Goal: Task Accomplishment & Management: Manage account settings

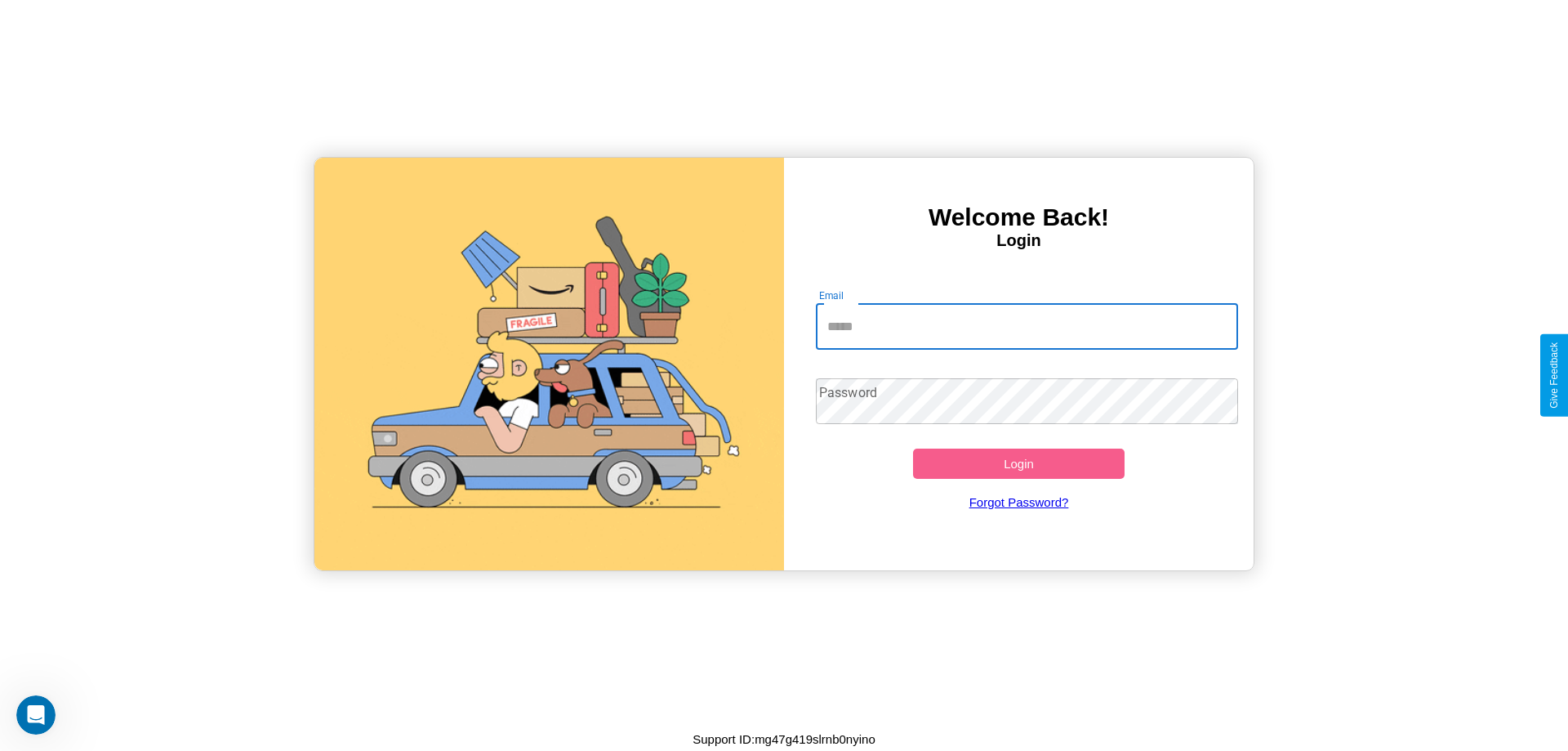
click at [1026, 326] on input "Email" at bounding box center [1027, 326] width 423 height 46
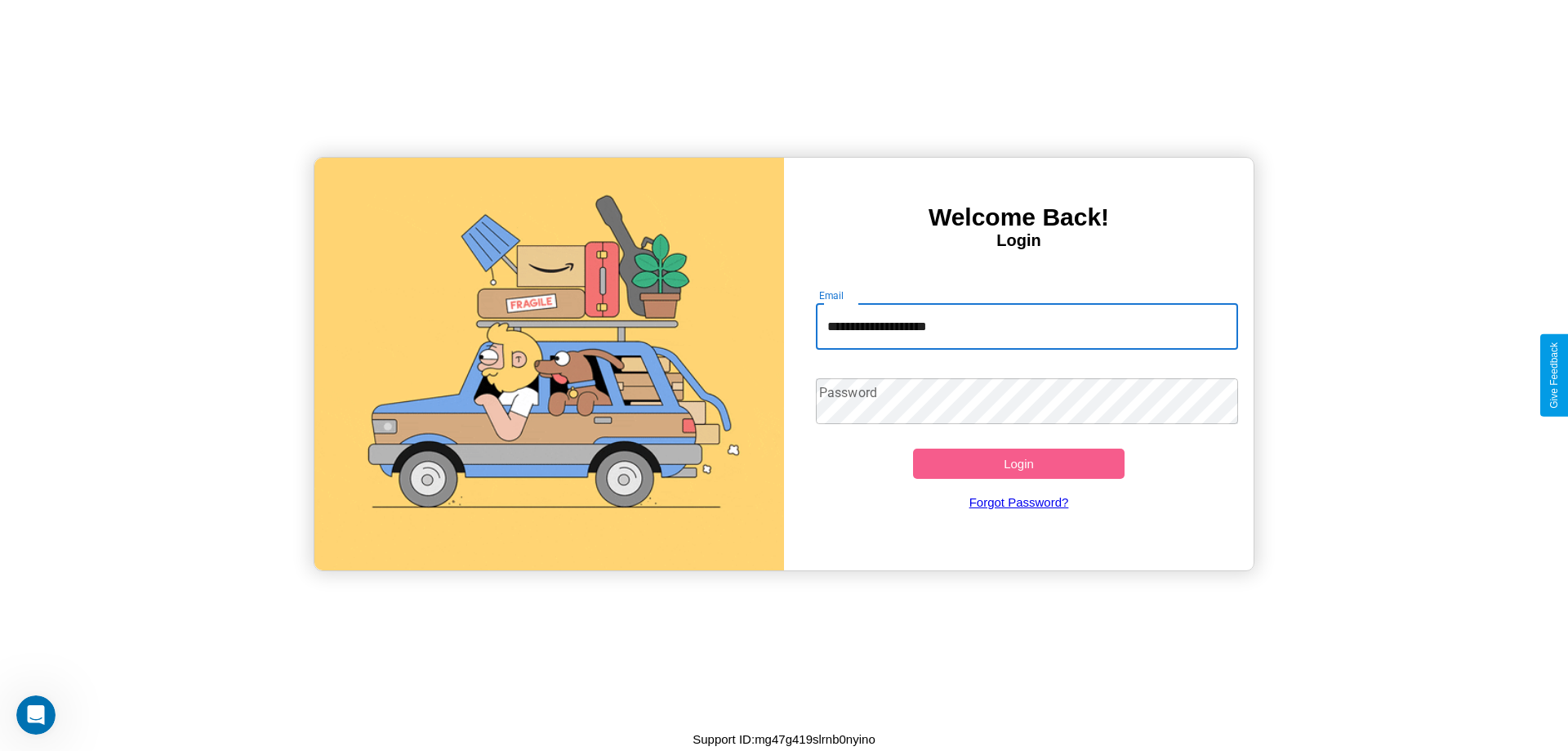
type input "**********"
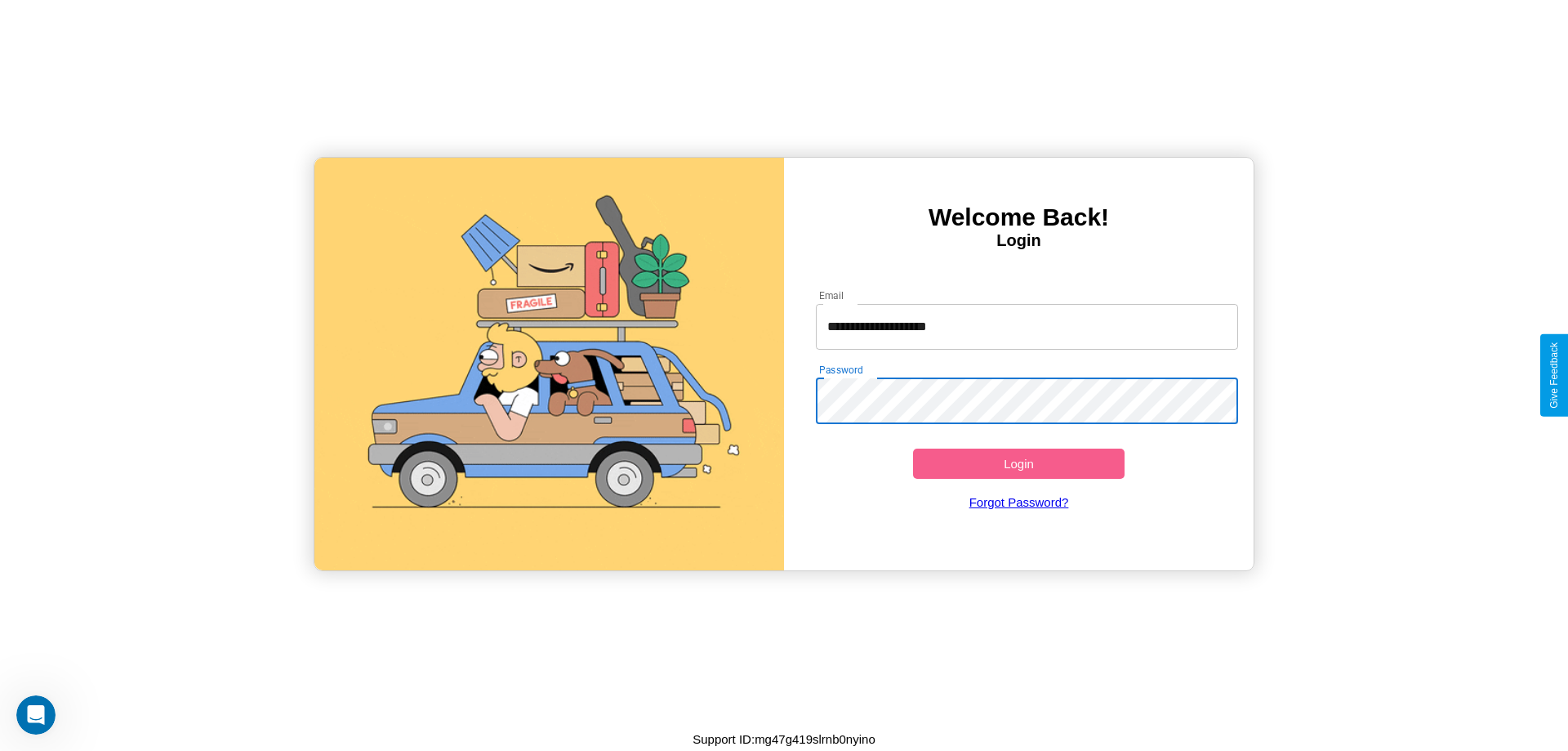
click at [1018, 463] on button "Login" at bounding box center [1018, 464] width 212 height 31
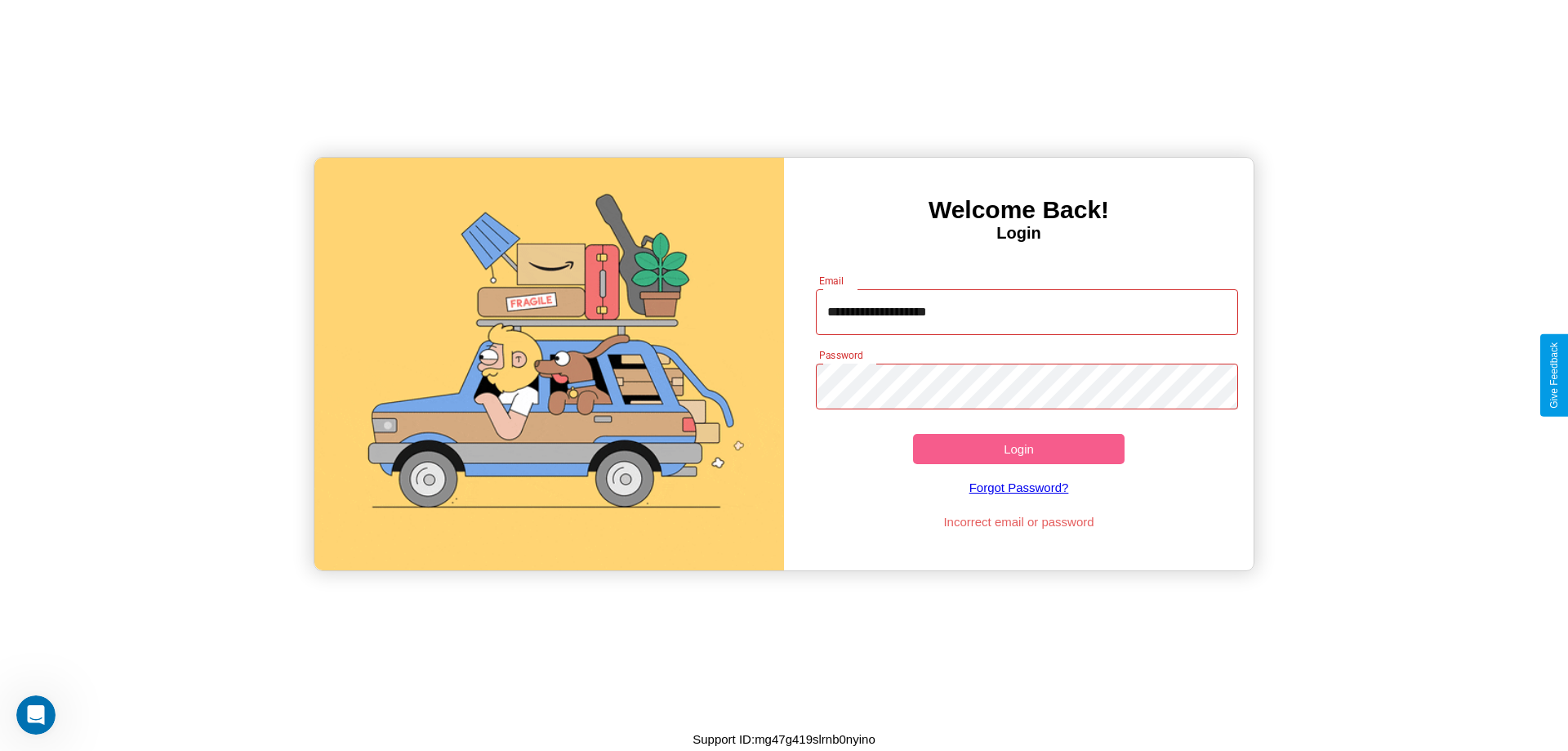
click at [1018, 448] on button "Login" at bounding box center [1018, 449] width 212 height 31
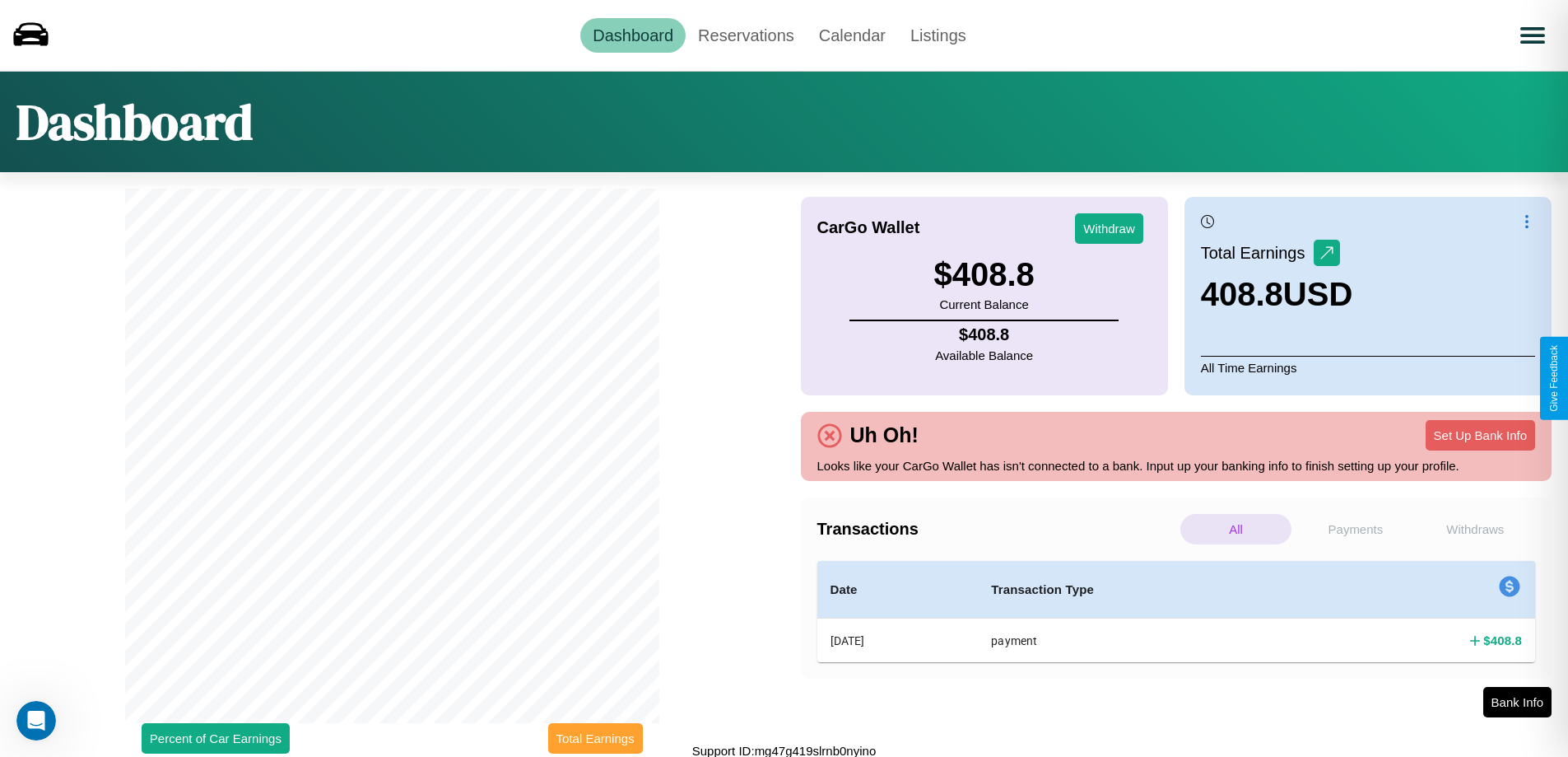
click at [595, 738] on button "Total Earnings" at bounding box center [595, 738] width 94 height 31
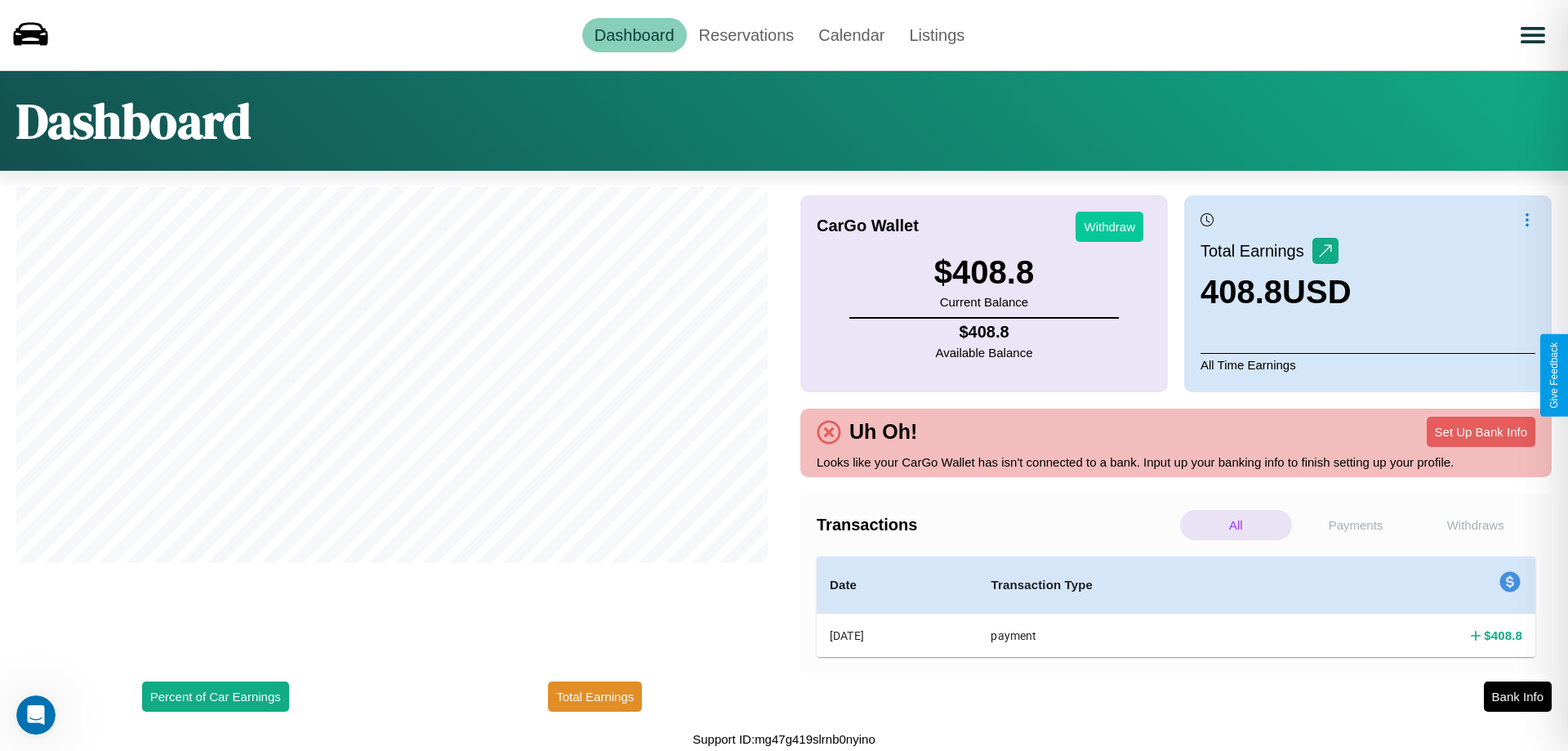
click at [1109, 226] on button "Withdraw" at bounding box center [1109, 227] width 68 height 31
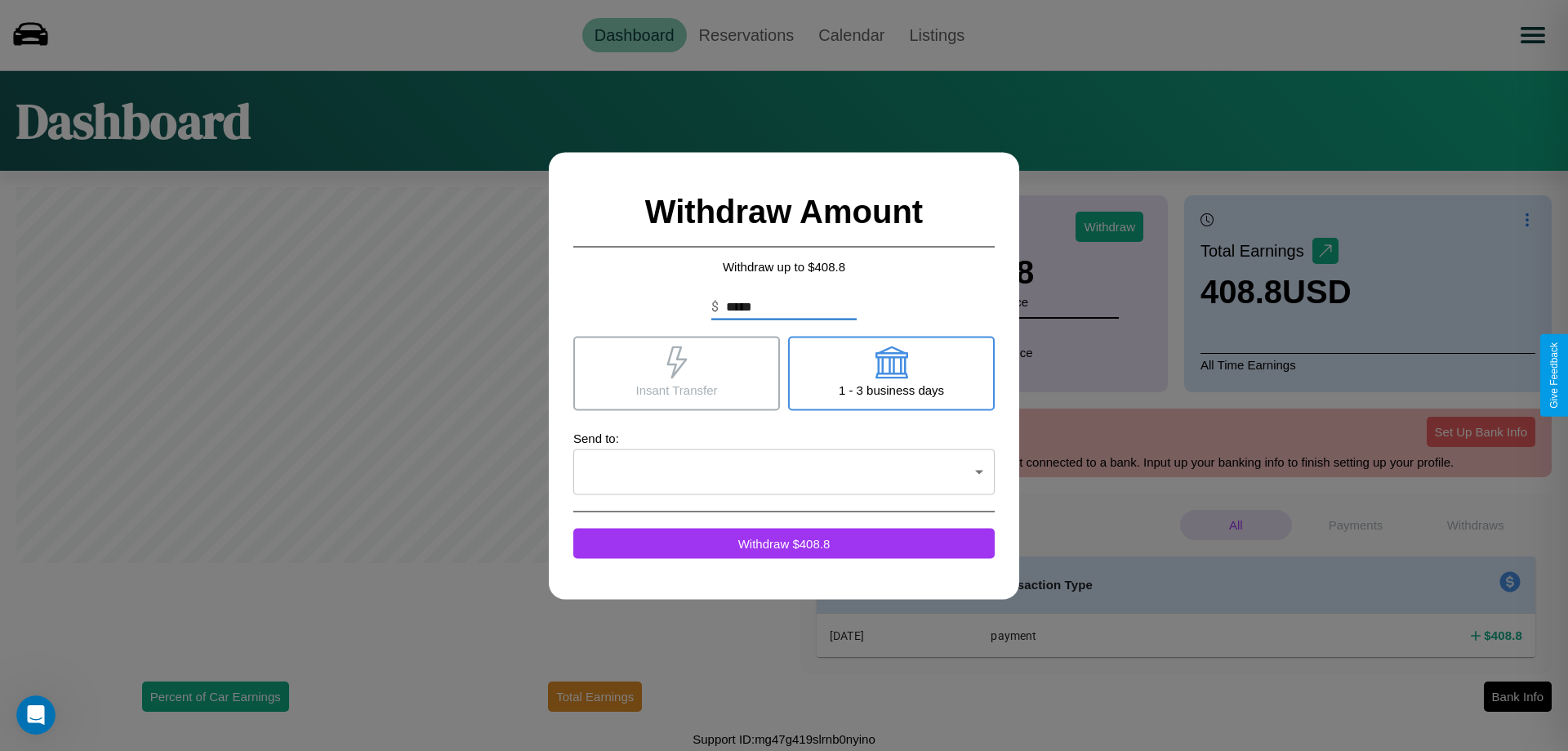
click at [676, 373] on icon at bounding box center [676, 362] width 21 height 32
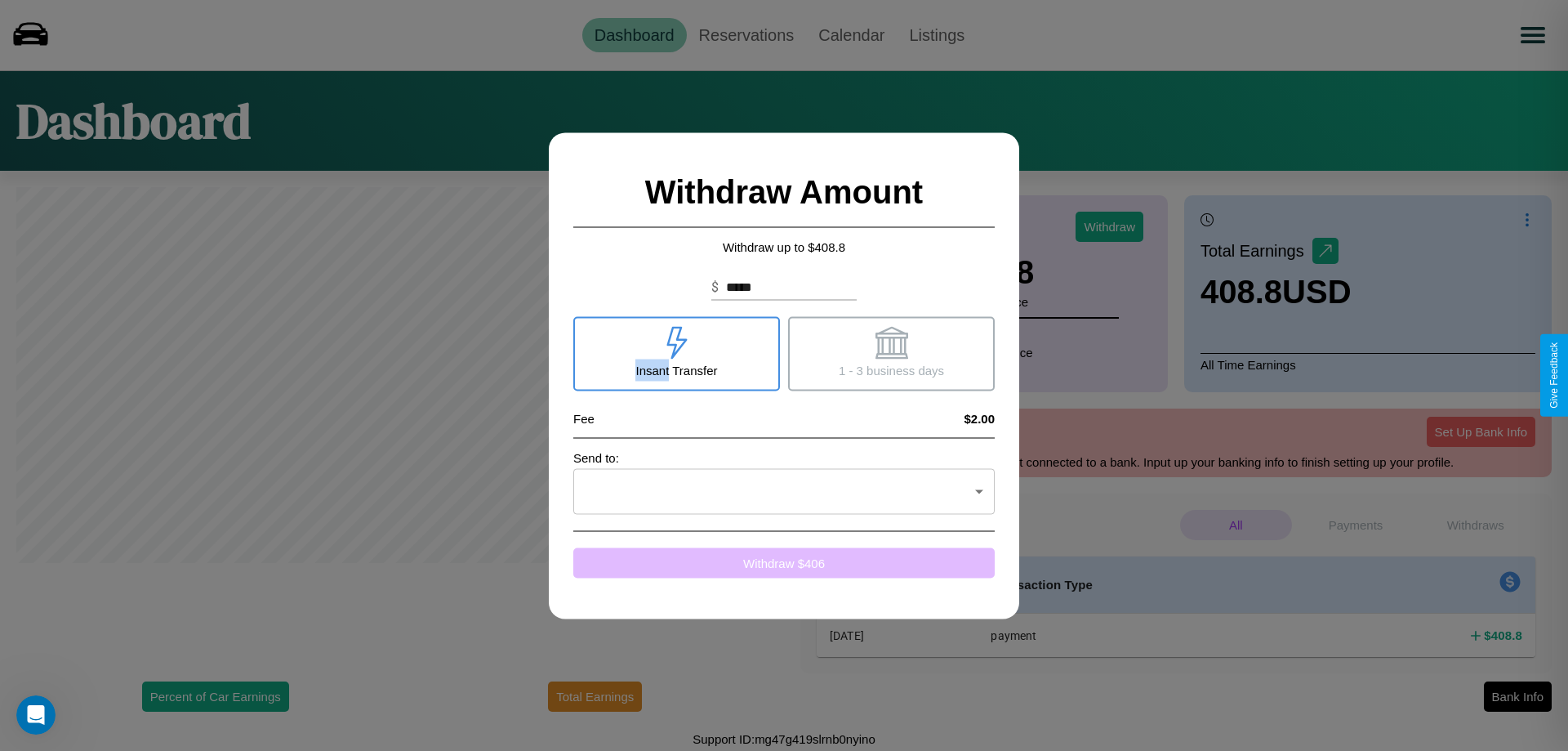
click at [784, 562] on button "Withdraw $ 406" at bounding box center [784, 563] width 421 height 31
